Goal: Task Accomplishment & Management: Use online tool/utility

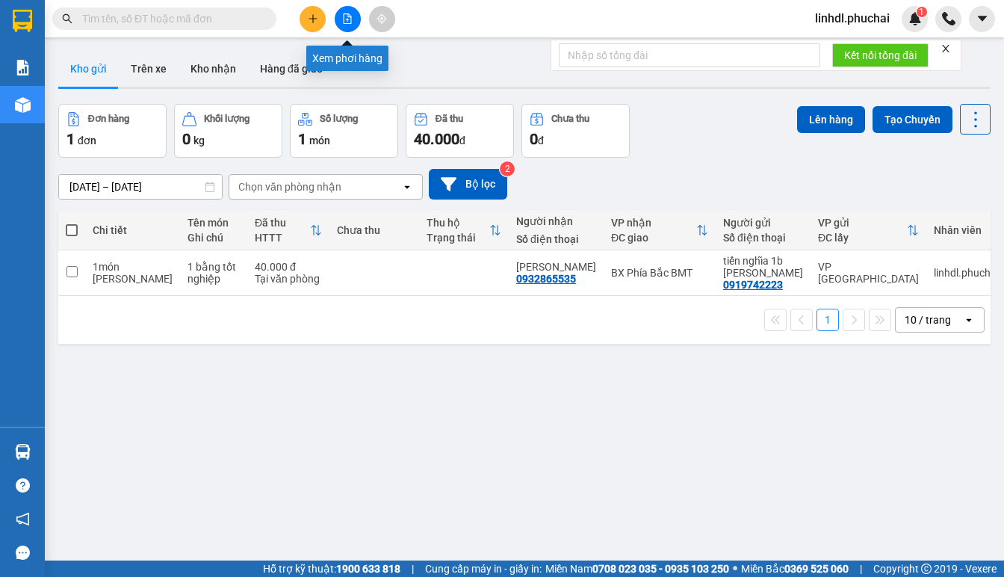
click at [347, 20] on icon "file-add" at bounding box center [348, 18] width 8 height 10
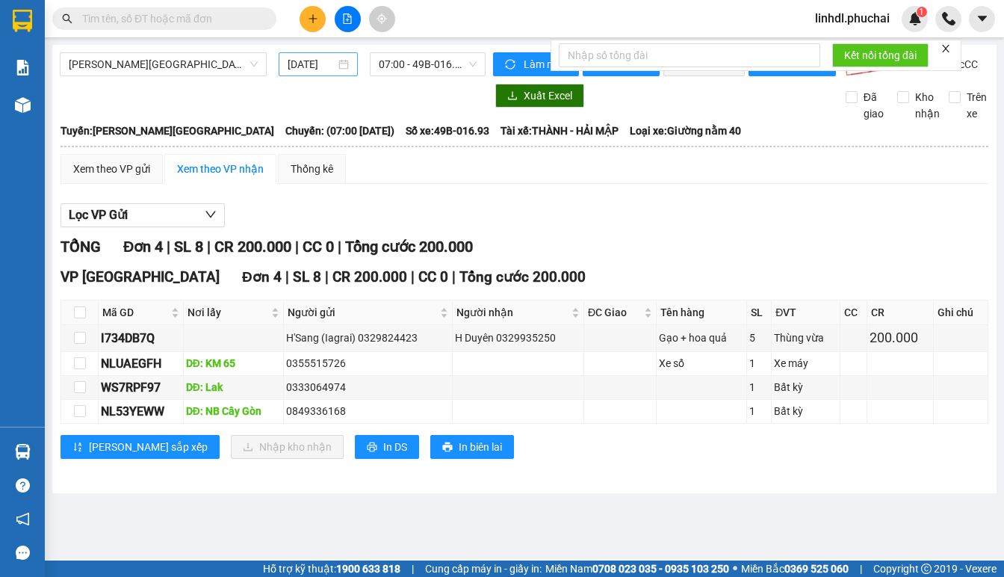
click at [303, 73] on div "11/09/2025" at bounding box center [318, 64] width 79 height 24
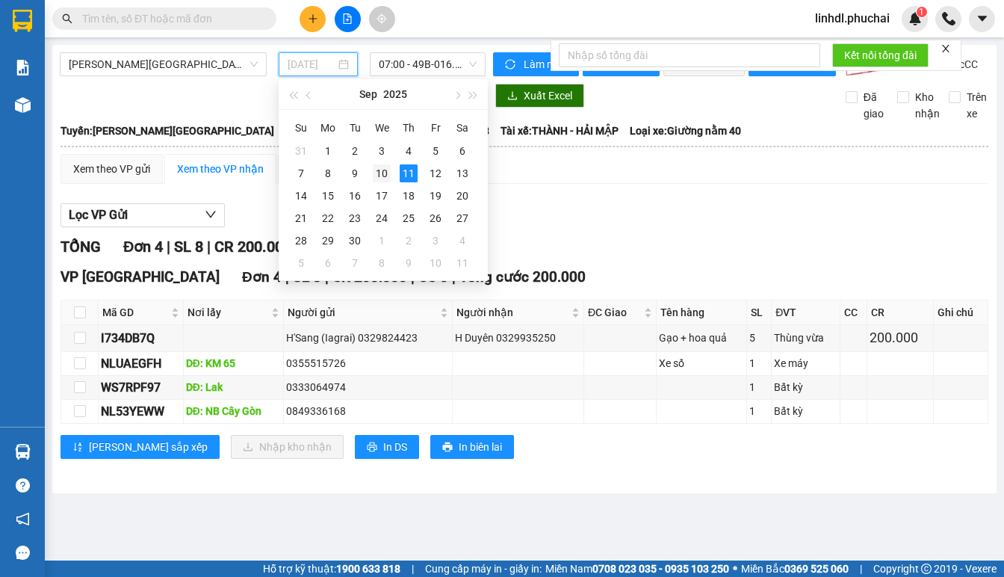
click at [381, 173] on div "10" at bounding box center [382, 173] width 18 height 18
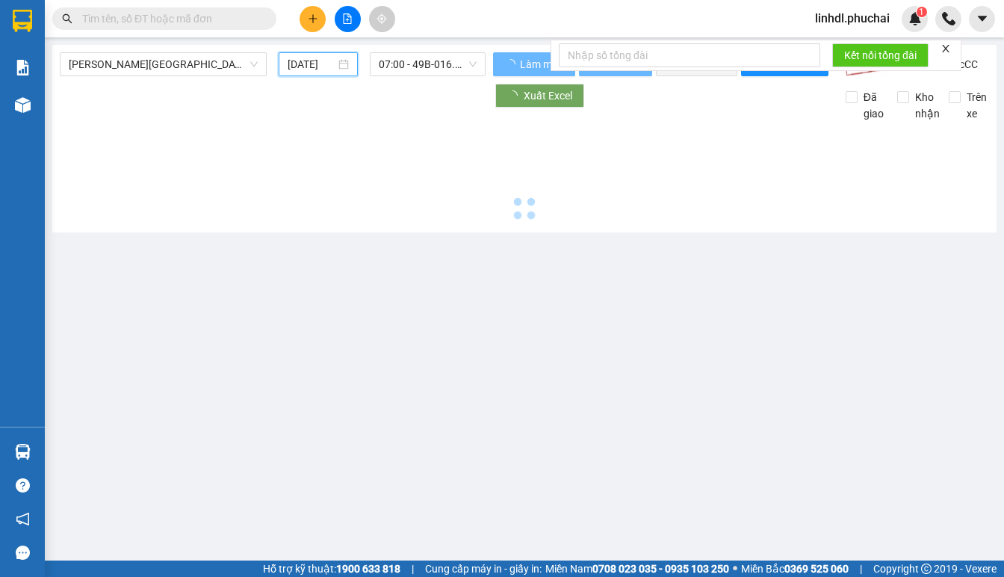
type input "10/09/2025"
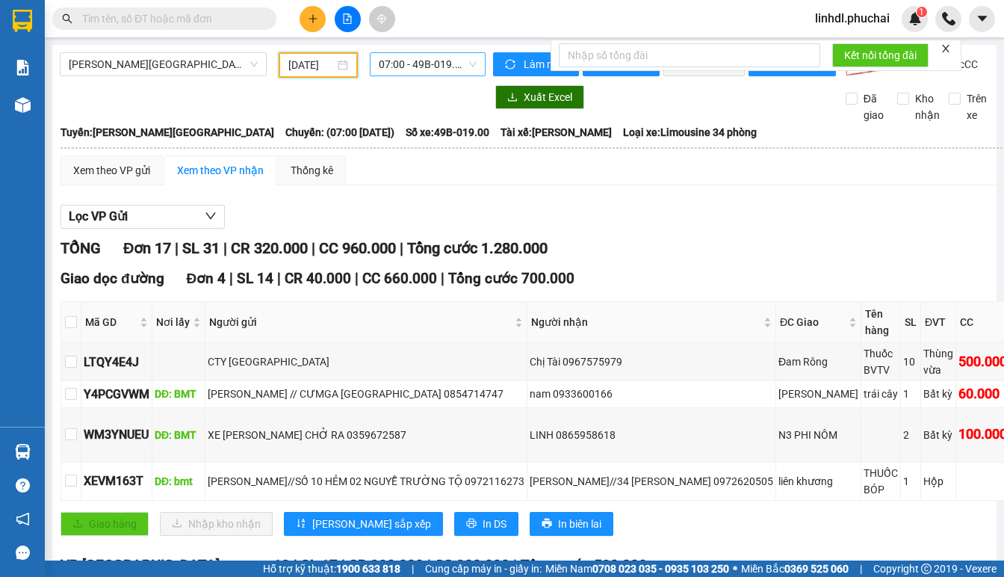
click at [416, 68] on span "07:00 - 49B-019.00" at bounding box center [428, 64] width 98 height 22
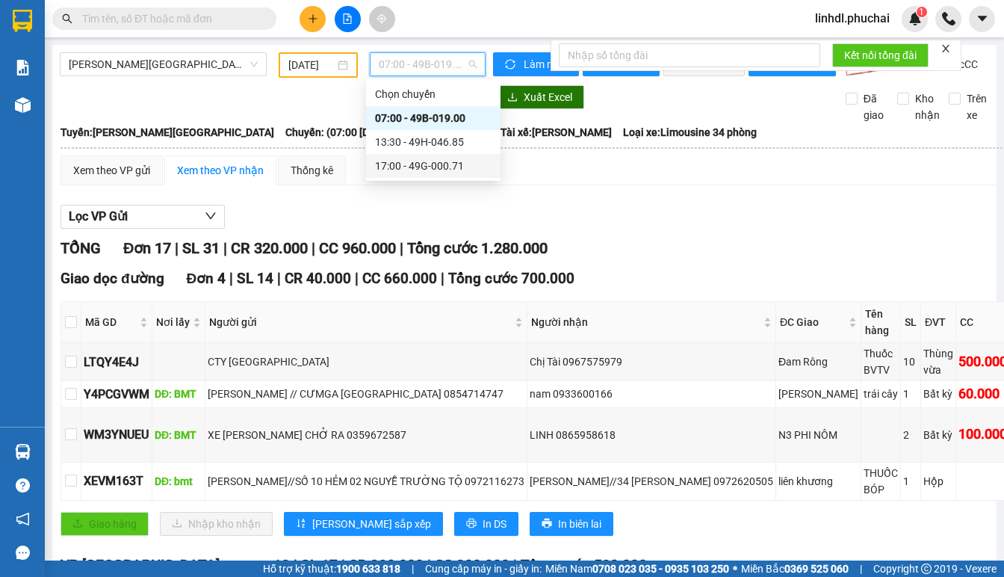
click at [433, 170] on div "17:00 - 49G-000.71" at bounding box center [433, 166] width 117 height 16
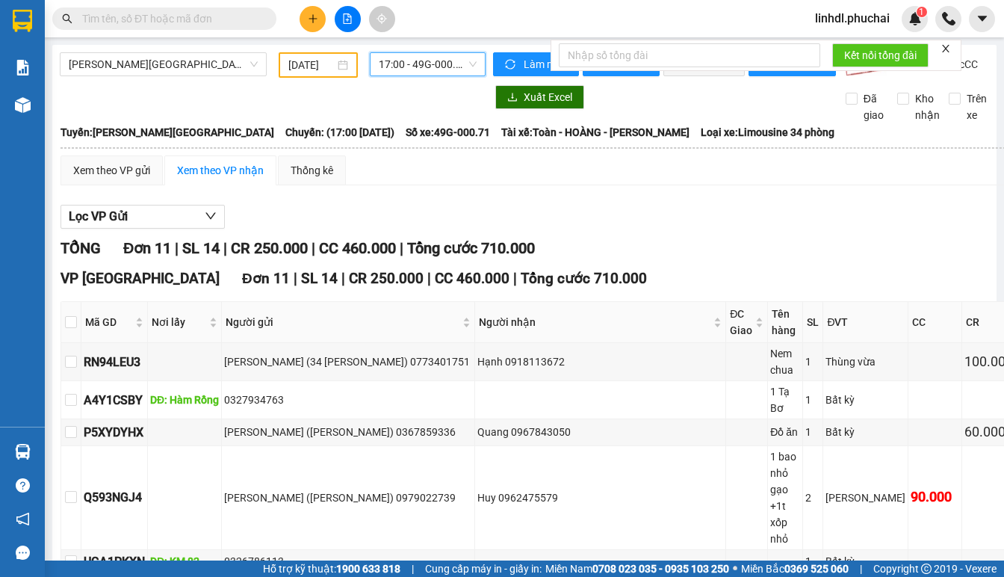
click at [944, 49] on icon "close" at bounding box center [945, 48] width 10 height 10
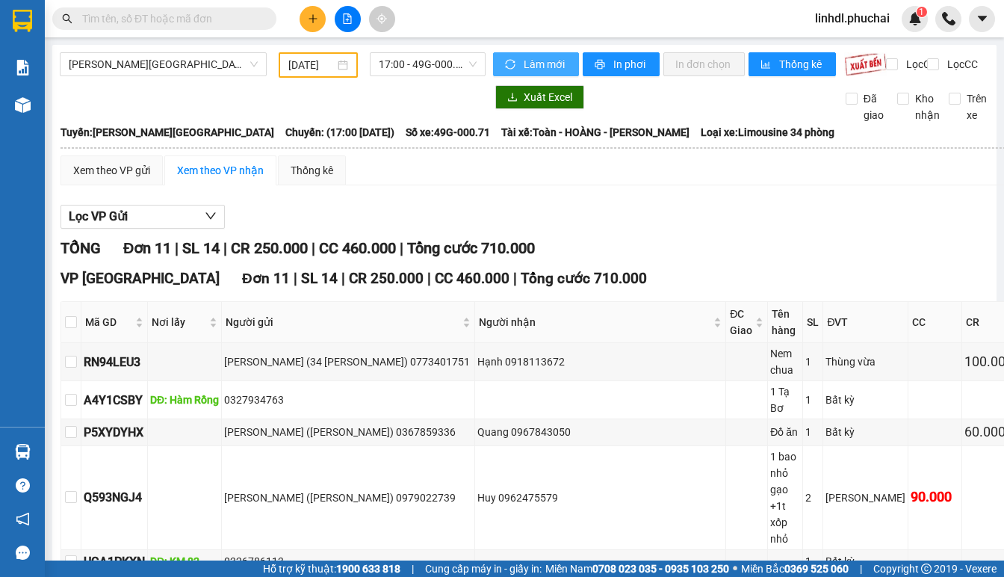
click at [530, 65] on span "Làm mới" at bounding box center [545, 64] width 43 height 16
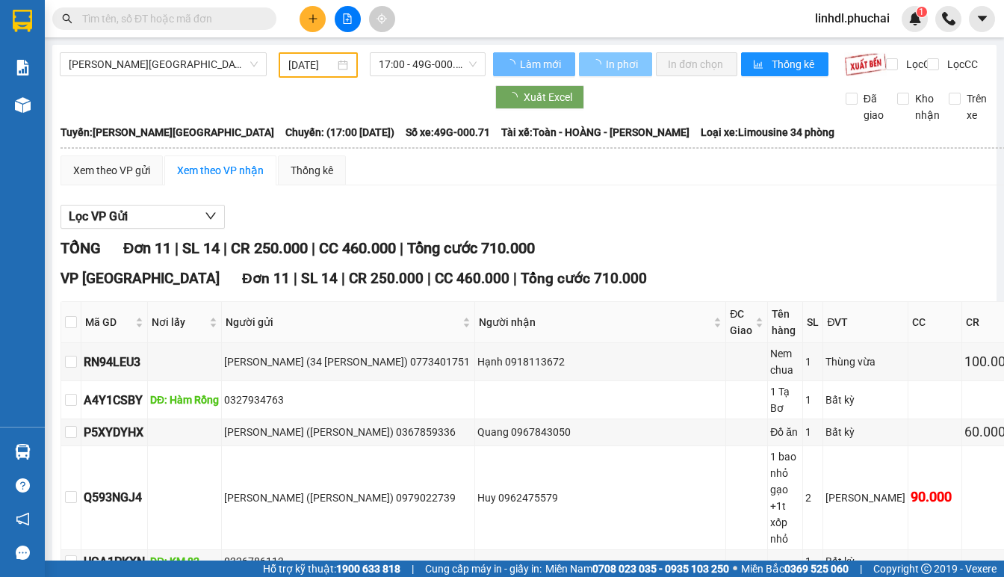
click at [613, 63] on span "In phơi" at bounding box center [623, 64] width 34 height 16
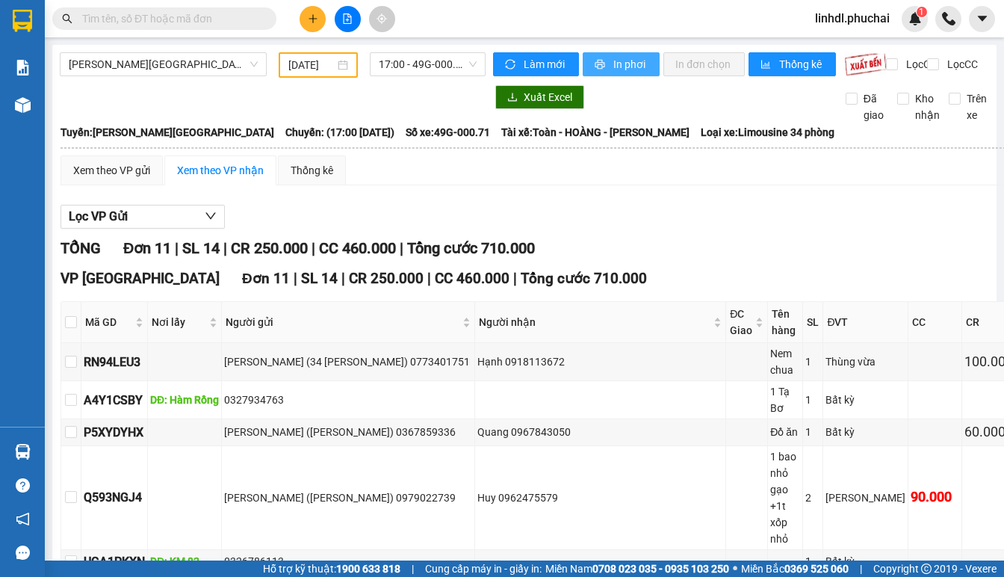
click at [618, 66] on span "In phơi" at bounding box center [630, 64] width 34 height 16
click at [632, 67] on span "In phơi" at bounding box center [630, 64] width 34 height 16
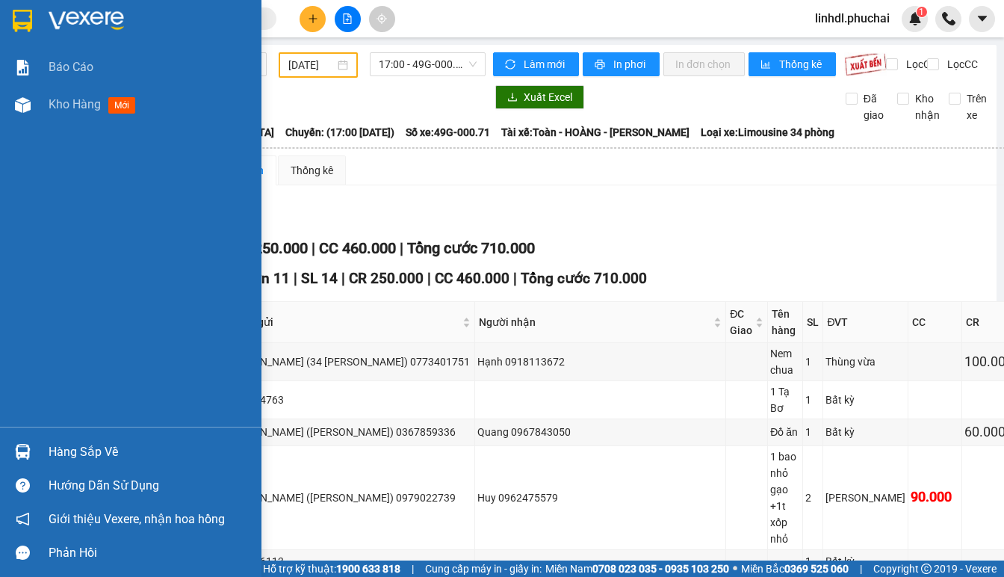
drag, startPoint x: 52, startPoint y: 112, endPoint x: 633, endPoint y: 25, distance: 587.6
click at [60, 109] on div "Kho hàng mới" at bounding box center [95, 104] width 93 height 19
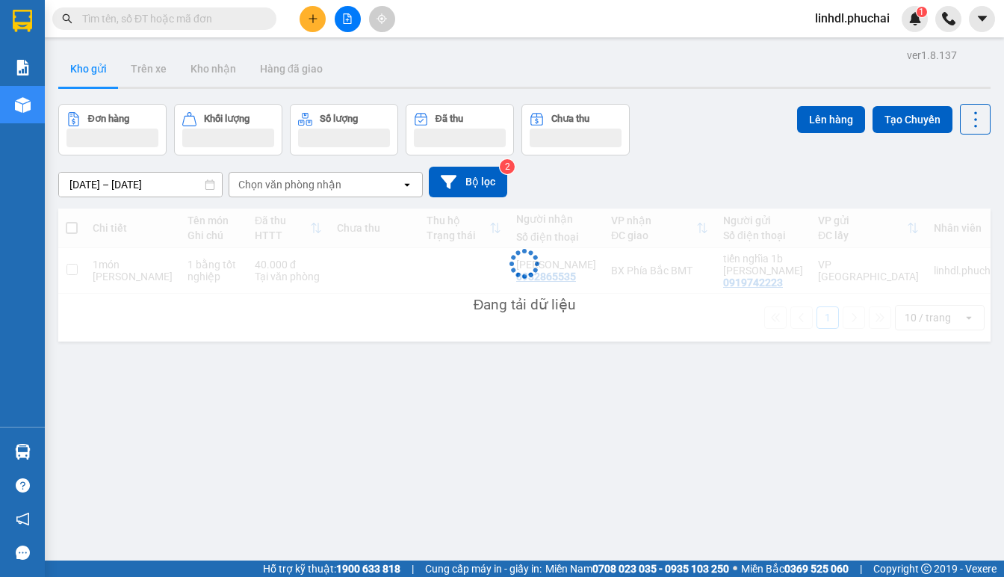
click at [864, 24] on span "linhdl.phuchai" at bounding box center [852, 18] width 99 height 19
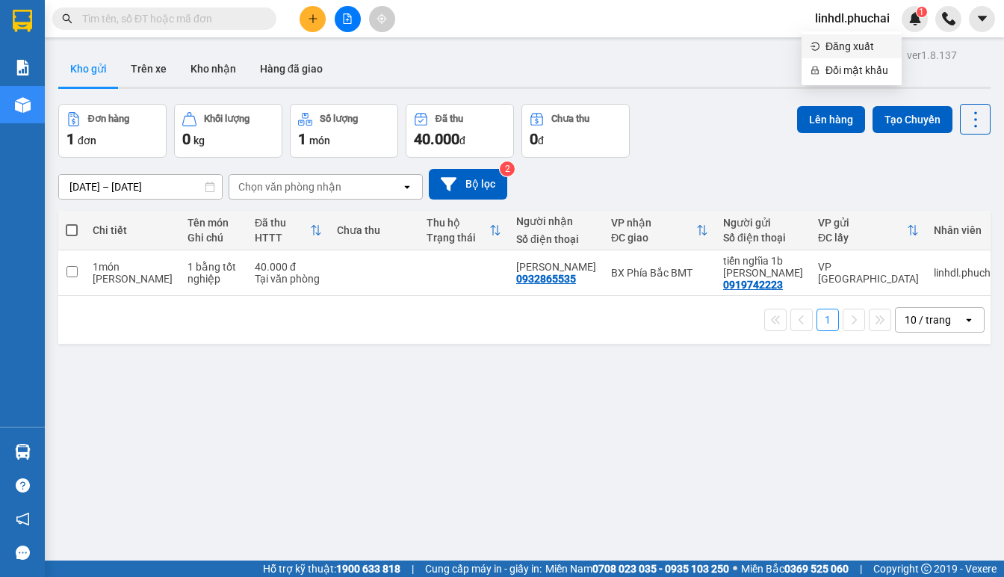
click at [852, 50] on span "Đăng xuất" at bounding box center [858, 46] width 67 height 16
